Goal: Task Accomplishment & Management: Manage account settings

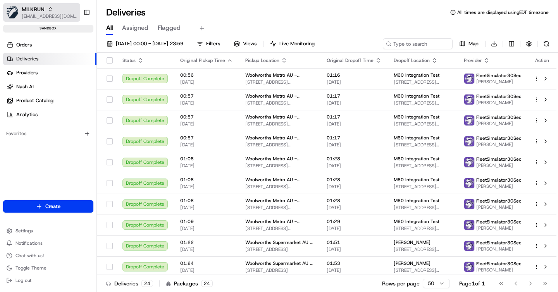
click at [35, 7] on span "MILKRUN" at bounding box center [33, 9] width 23 height 8
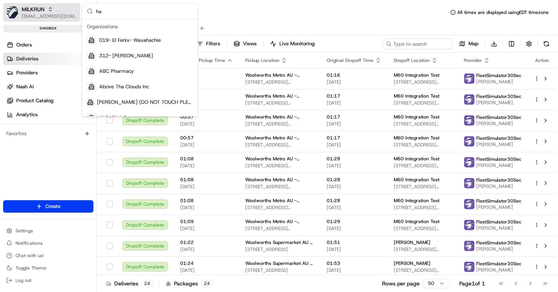
type input "h"
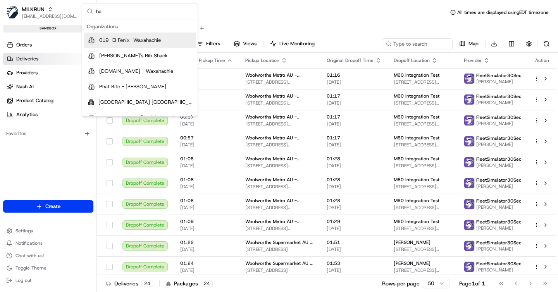
type input "h"
paste input "TradeKart"
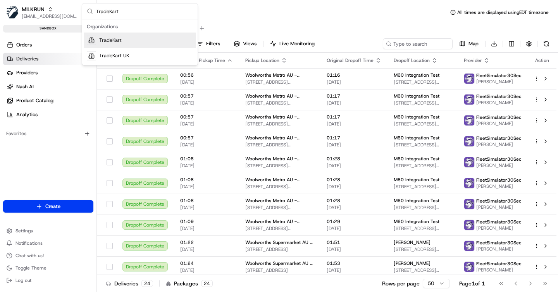
type input "TradeKart"
click at [126, 39] on div "TradeKart" at bounding box center [140, 40] width 112 height 15
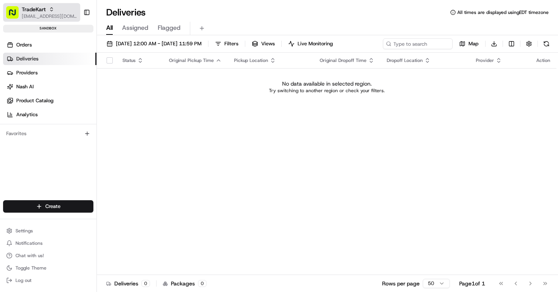
click at [48, 9] on div "TradeKart" at bounding box center [49, 9] width 55 height 8
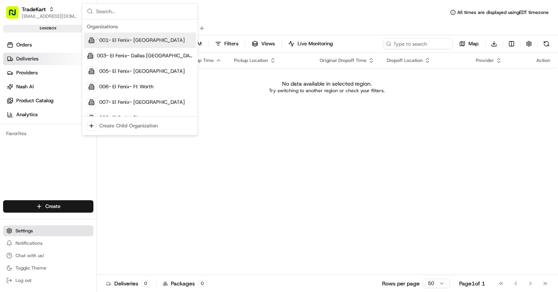
click at [40, 233] on button "Settings" at bounding box center [48, 230] width 90 height 11
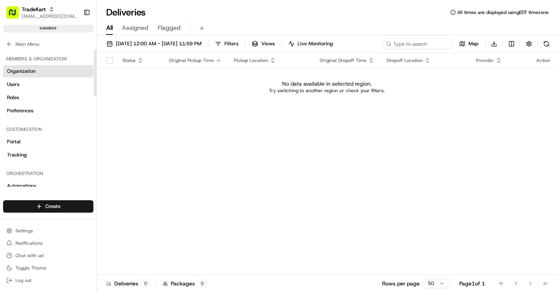
click at [38, 75] on link "Organization" at bounding box center [48, 71] width 90 height 12
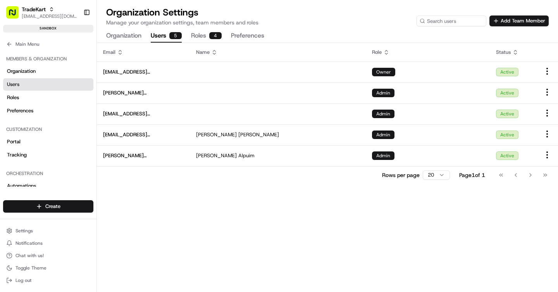
click at [167, 34] on button "Users 5" at bounding box center [166, 35] width 31 height 13
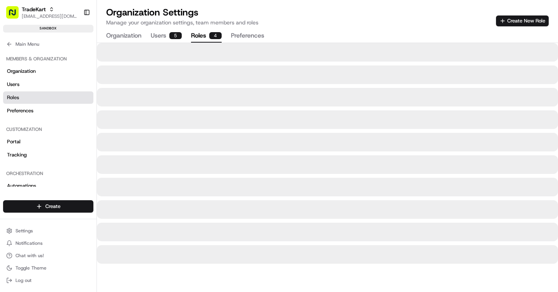
click at [200, 34] on button "Roles 4" at bounding box center [206, 35] width 31 height 13
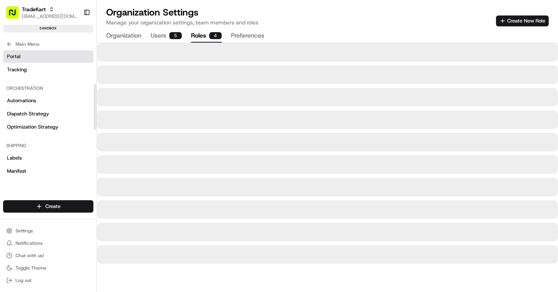
scroll to position [181, 0]
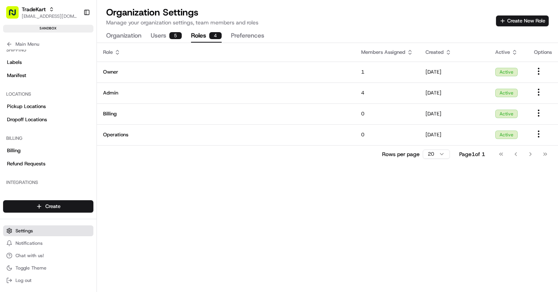
click at [33, 230] on button "Settings" at bounding box center [48, 230] width 90 height 11
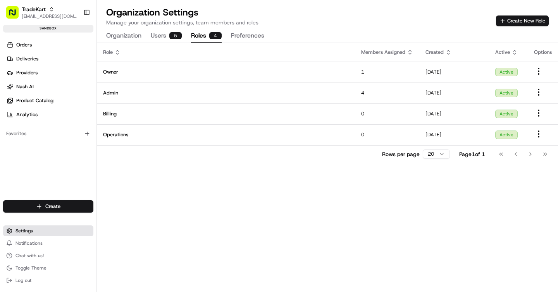
click at [33, 230] on button "Settings" at bounding box center [48, 230] width 90 height 11
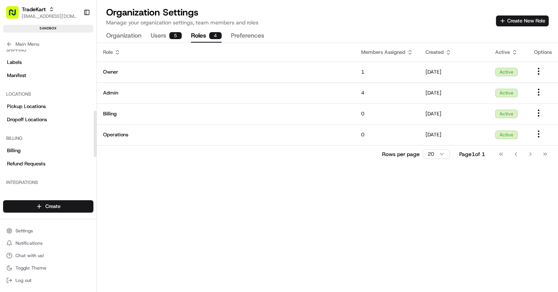
scroll to position [269, 0]
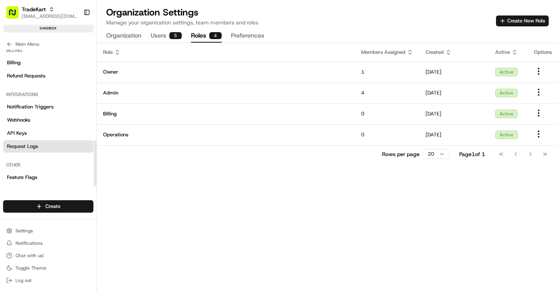
click at [30, 147] on span "Request Logs" at bounding box center [22, 146] width 31 height 7
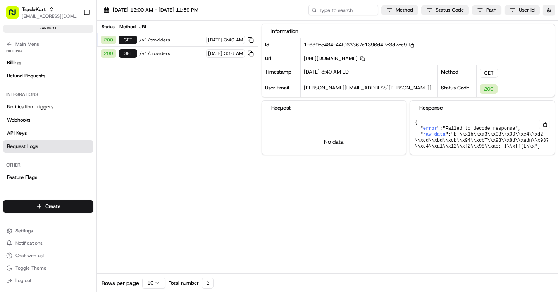
click at [166, 39] on span "/v1/providers" at bounding box center [171, 40] width 64 height 6
click at [167, 51] on span "/v1/providers" at bounding box center [171, 53] width 64 height 6
click at [161, 53] on span "/v1/providers" at bounding box center [171, 53] width 64 height 6
click at [32, 126] on div "Notification Triggers Webhooks API Keys Request Logs" at bounding box center [48, 127] width 90 height 52
click at [32, 133] on link "API Keys" at bounding box center [48, 133] width 90 height 12
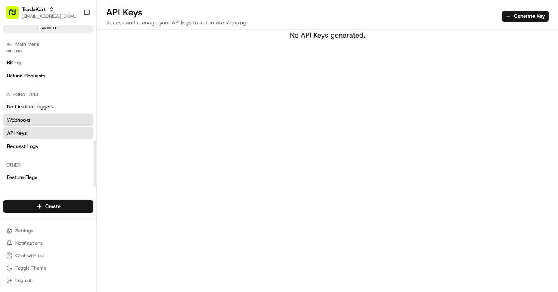
click at [19, 118] on span "Webhooks" at bounding box center [18, 120] width 23 height 7
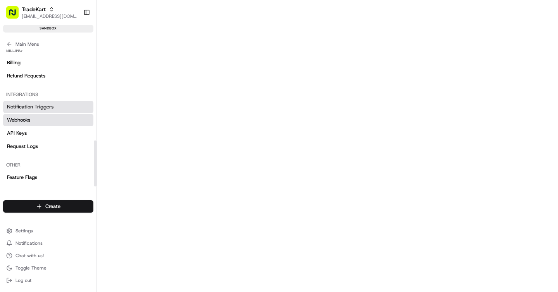
click at [42, 109] on span "Notification Triggers" at bounding box center [30, 106] width 46 height 7
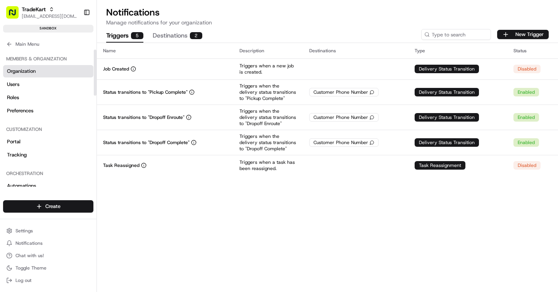
click at [46, 76] on link "Organization" at bounding box center [48, 71] width 90 height 12
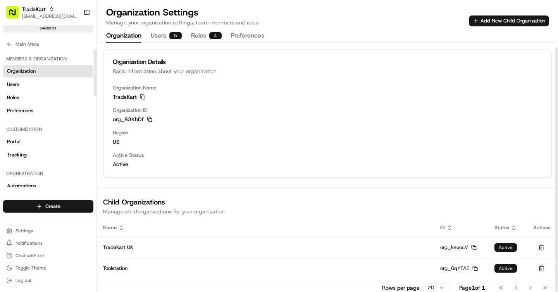
scroll to position [4, 0]
